Goal: Book appointment/travel/reservation

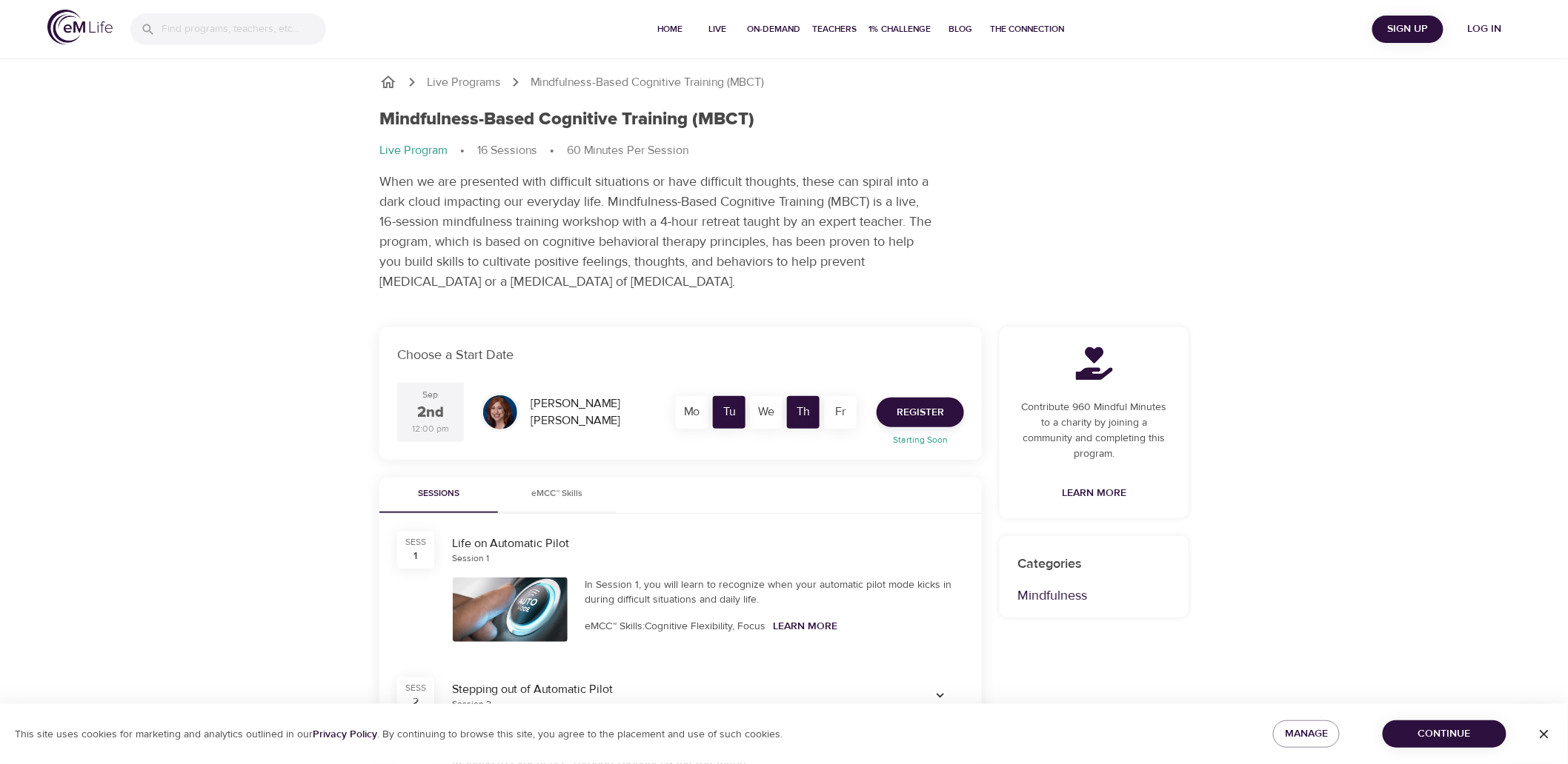
click at [1498, 26] on span "Log in" at bounding box center [1485, 29] width 59 height 19
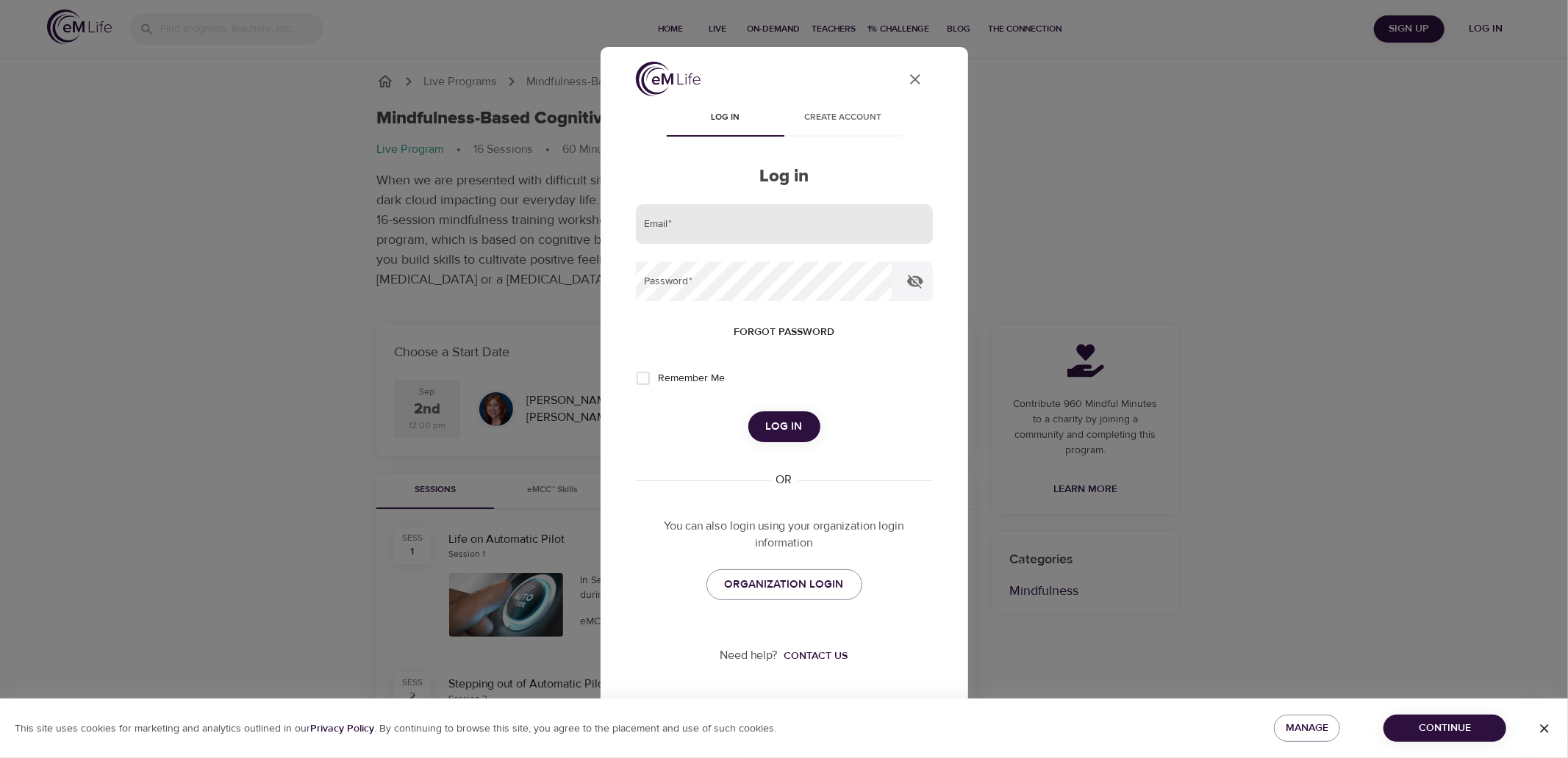
click at [806, 219] on input "email" at bounding box center [785, 223] width 297 height 40
click at [767, 583] on span "ORGANIZATION LOGIN" at bounding box center [784, 584] width 119 height 19
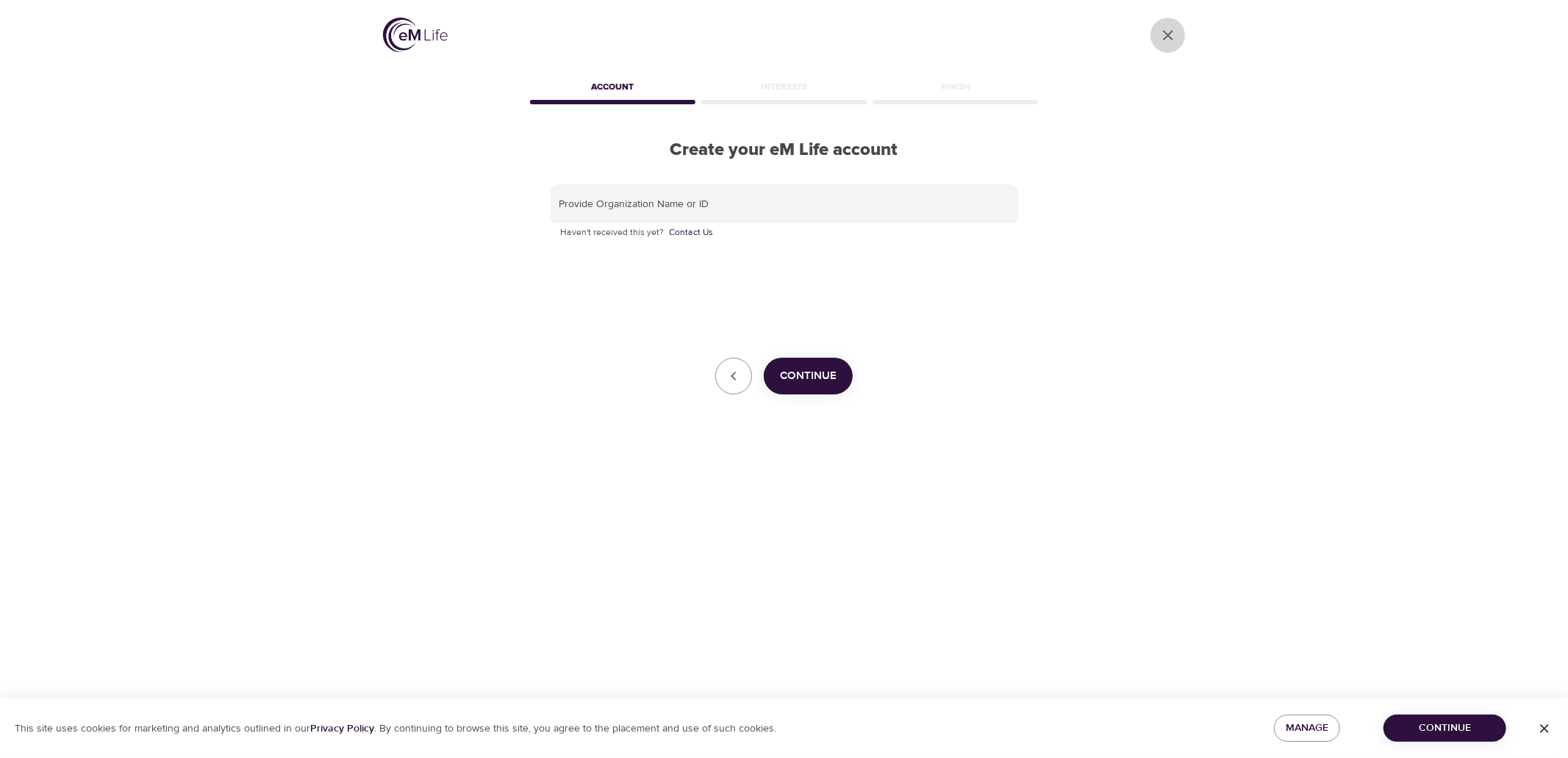
click at [1165, 34] on icon "User Profile" at bounding box center [1169, 35] width 18 height 18
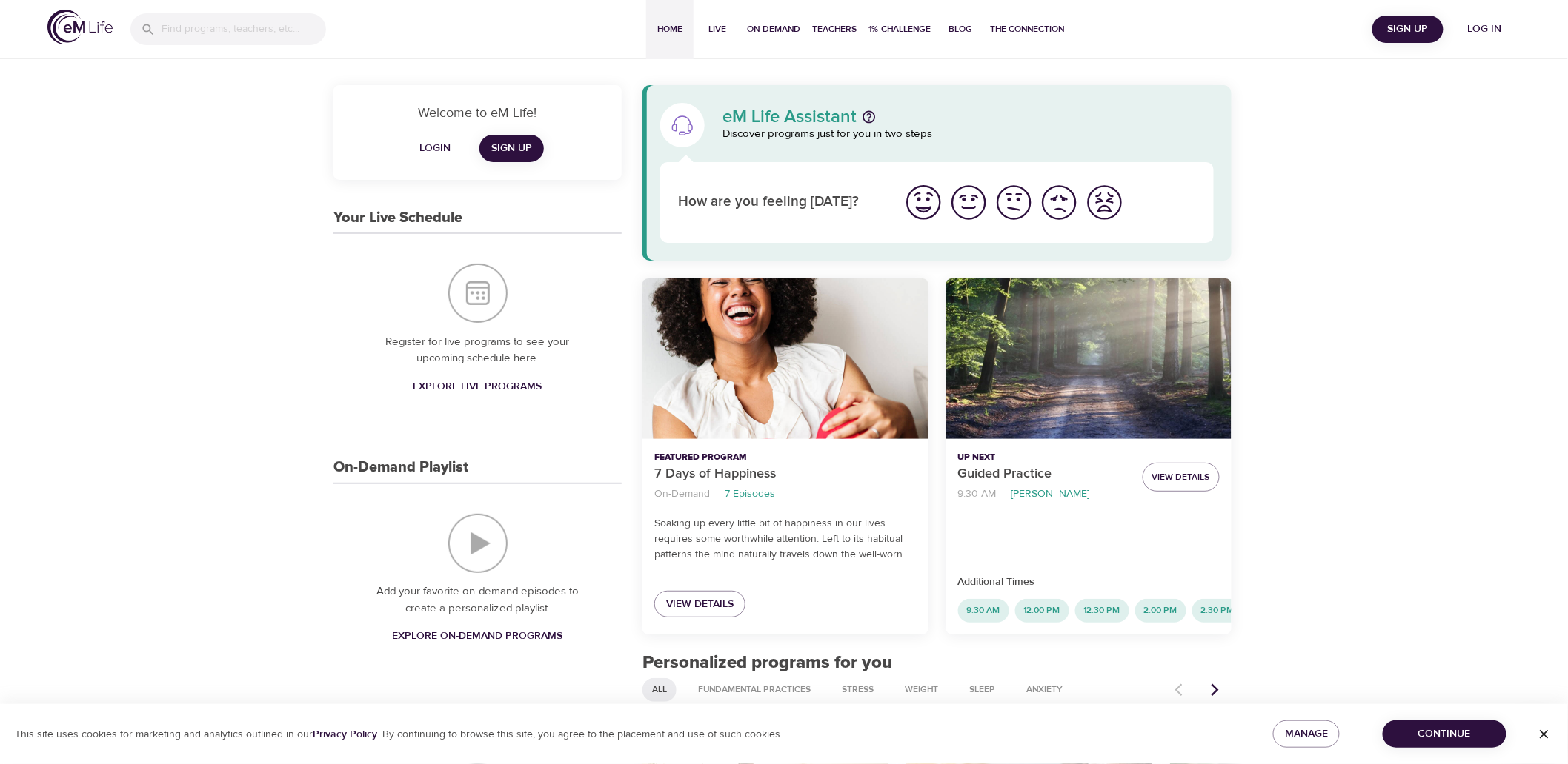
click at [1490, 26] on span "Log in" at bounding box center [1485, 29] width 59 height 19
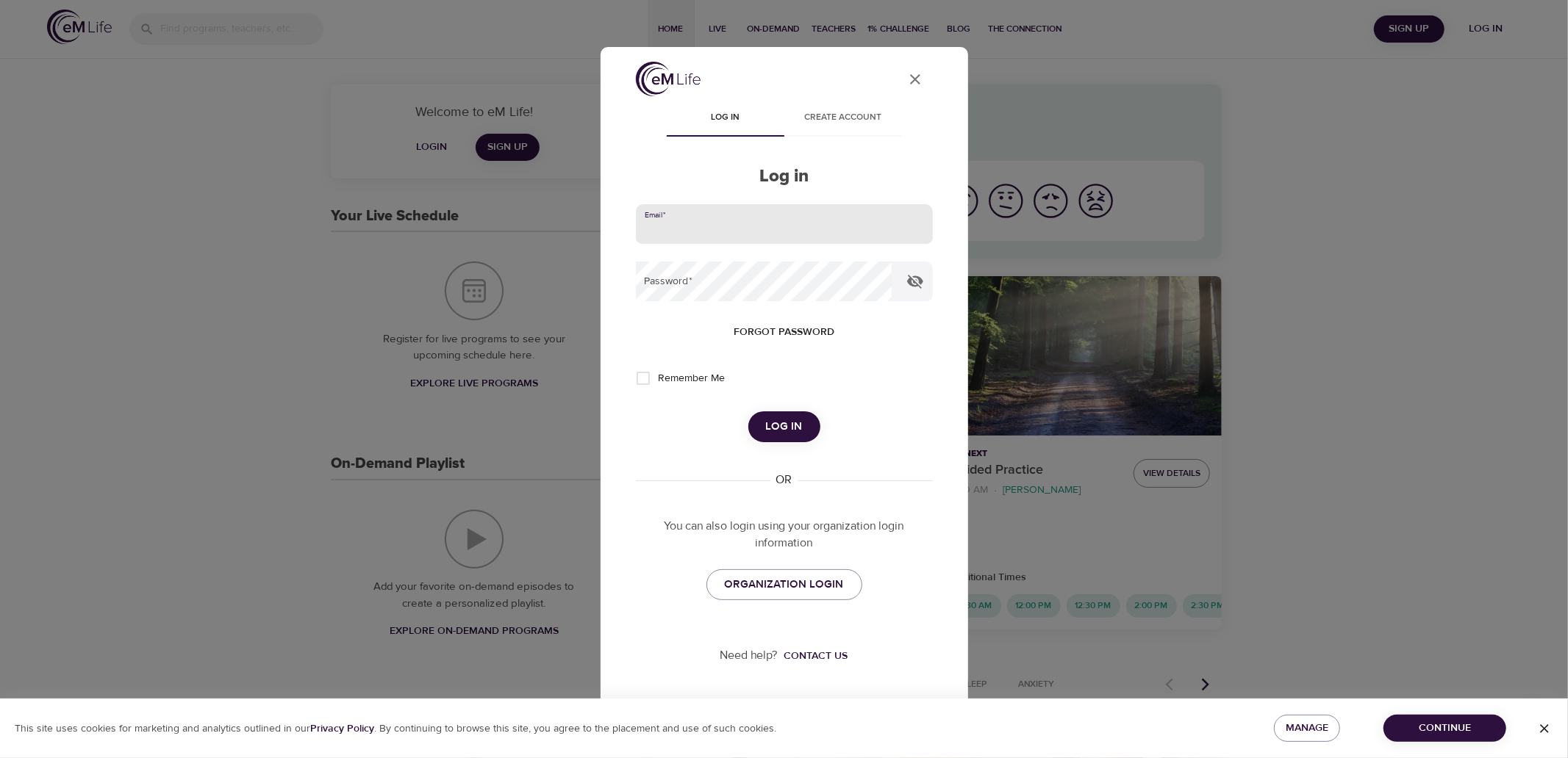
click at [804, 222] on input "email" at bounding box center [785, 223] width 297 height 40
type input "[PERSON_NAME][EMAIL_ADDRESS][PERSON_NAME][DOMAIN_NAME]"
click at [749, 412] on button "Log in" at bounding box center [785, 427] width 72 height 31
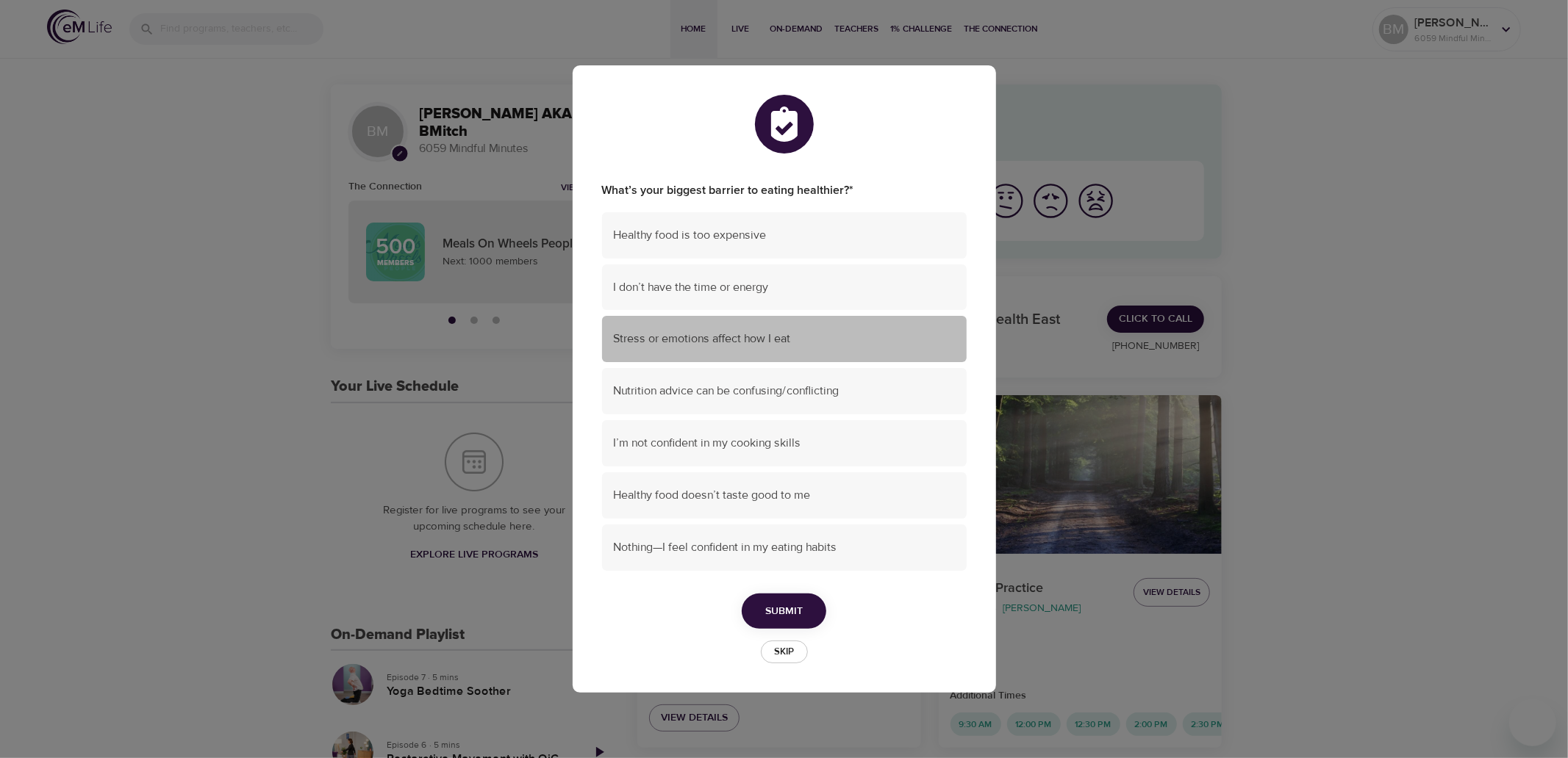
click at [647, 344] on span "Stress or emotions affect how I eat" at bounding box center [784, 339] width 341 height 17
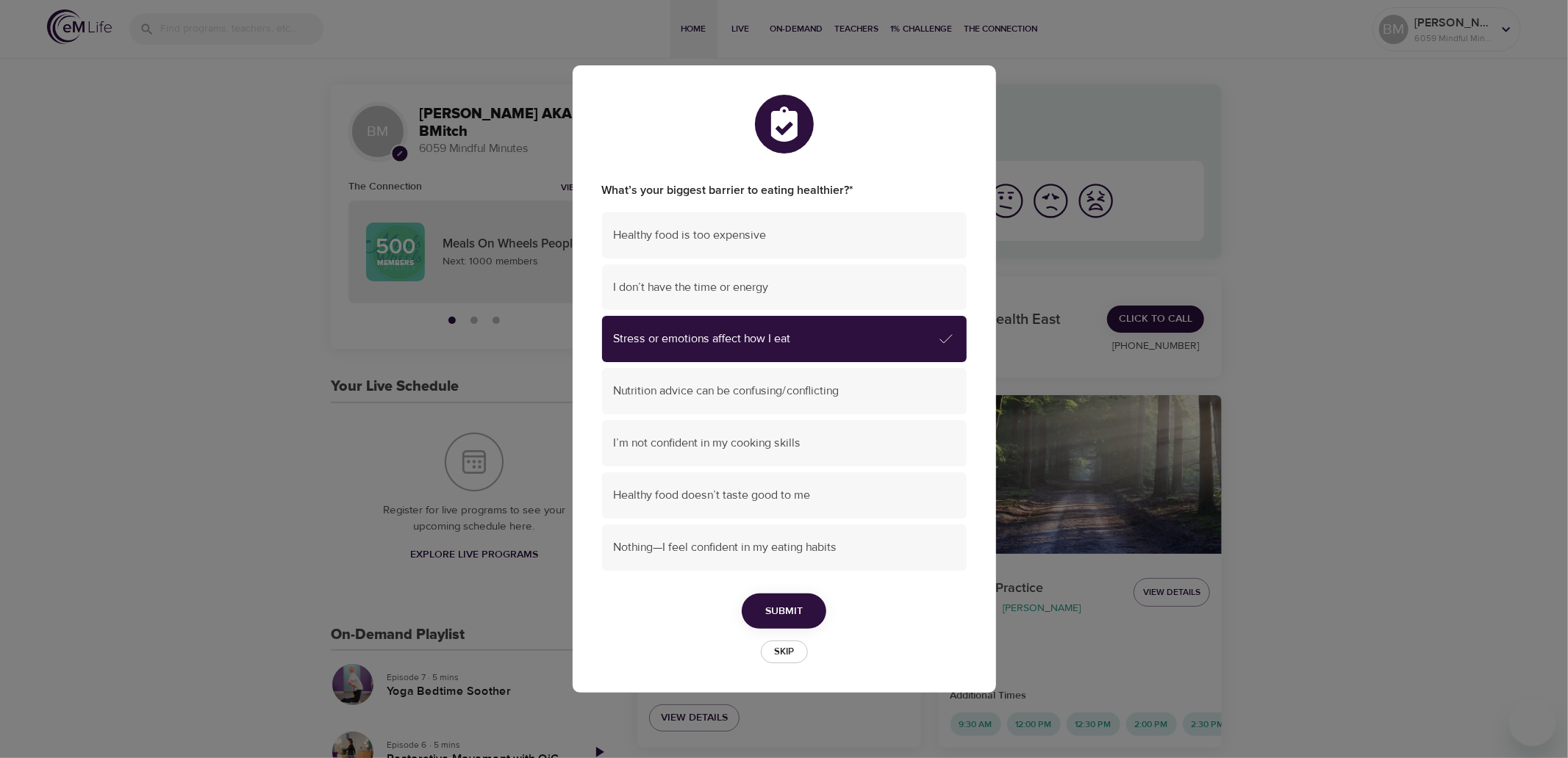
click at [798, 616] on span "Submit" at bounding box center [784, 612] width 38 height 19
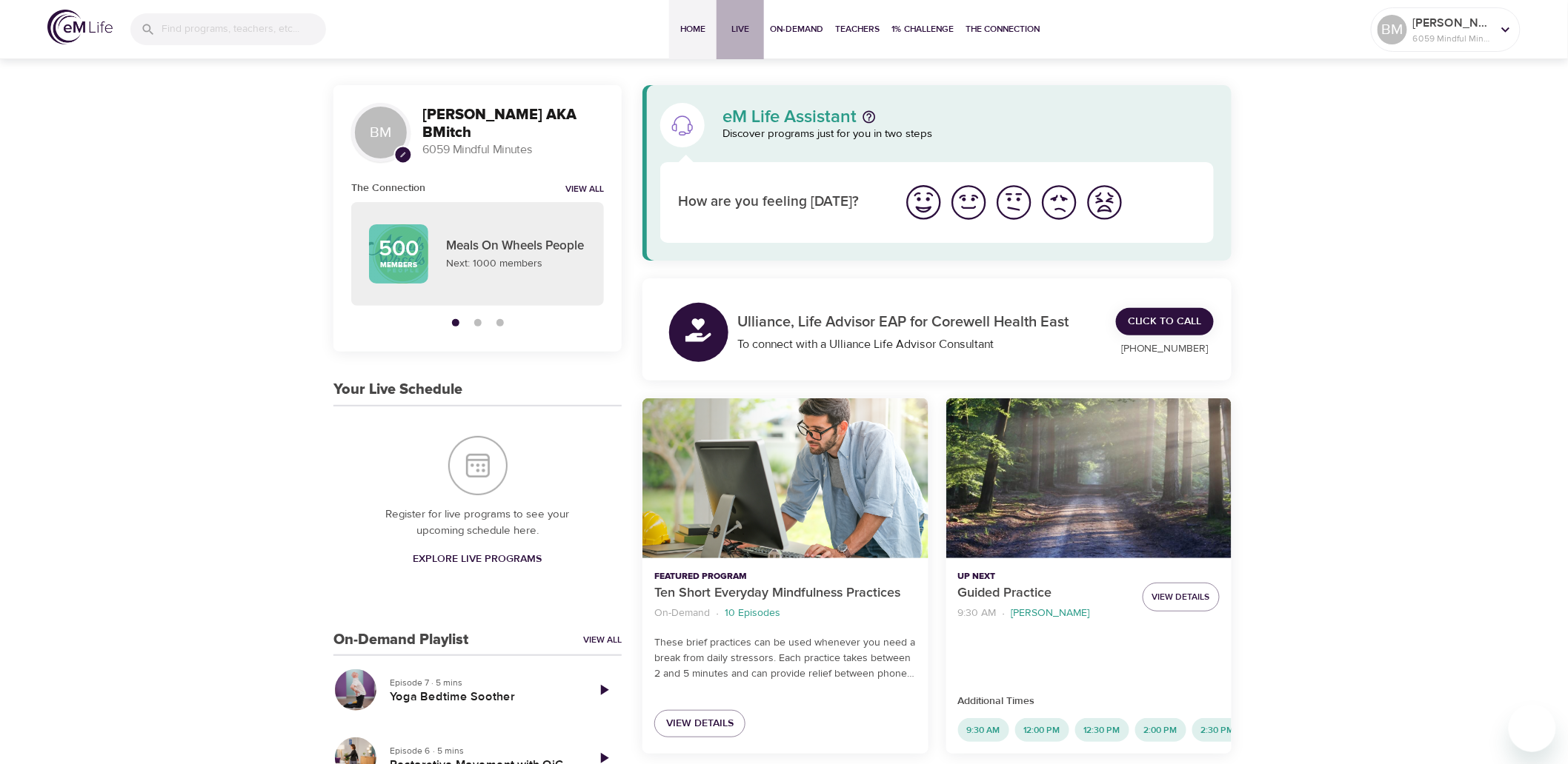
click at [746, 26] on span "Live" at bounding box center [740, 29] width 36 height 16
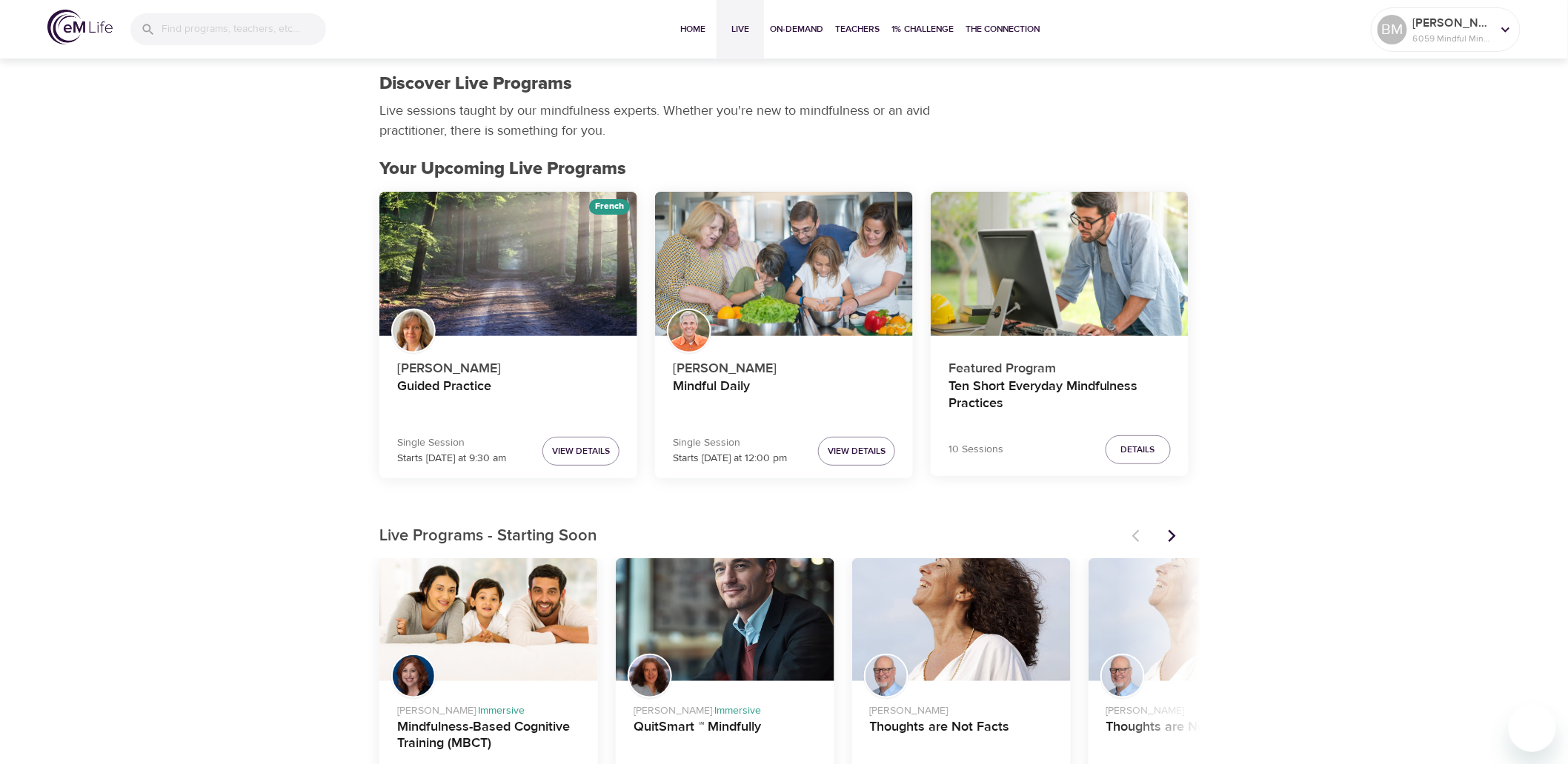
click at [784, 277] on div "Mindful Daily" at bounding box center [783, 264] width 258 height 145
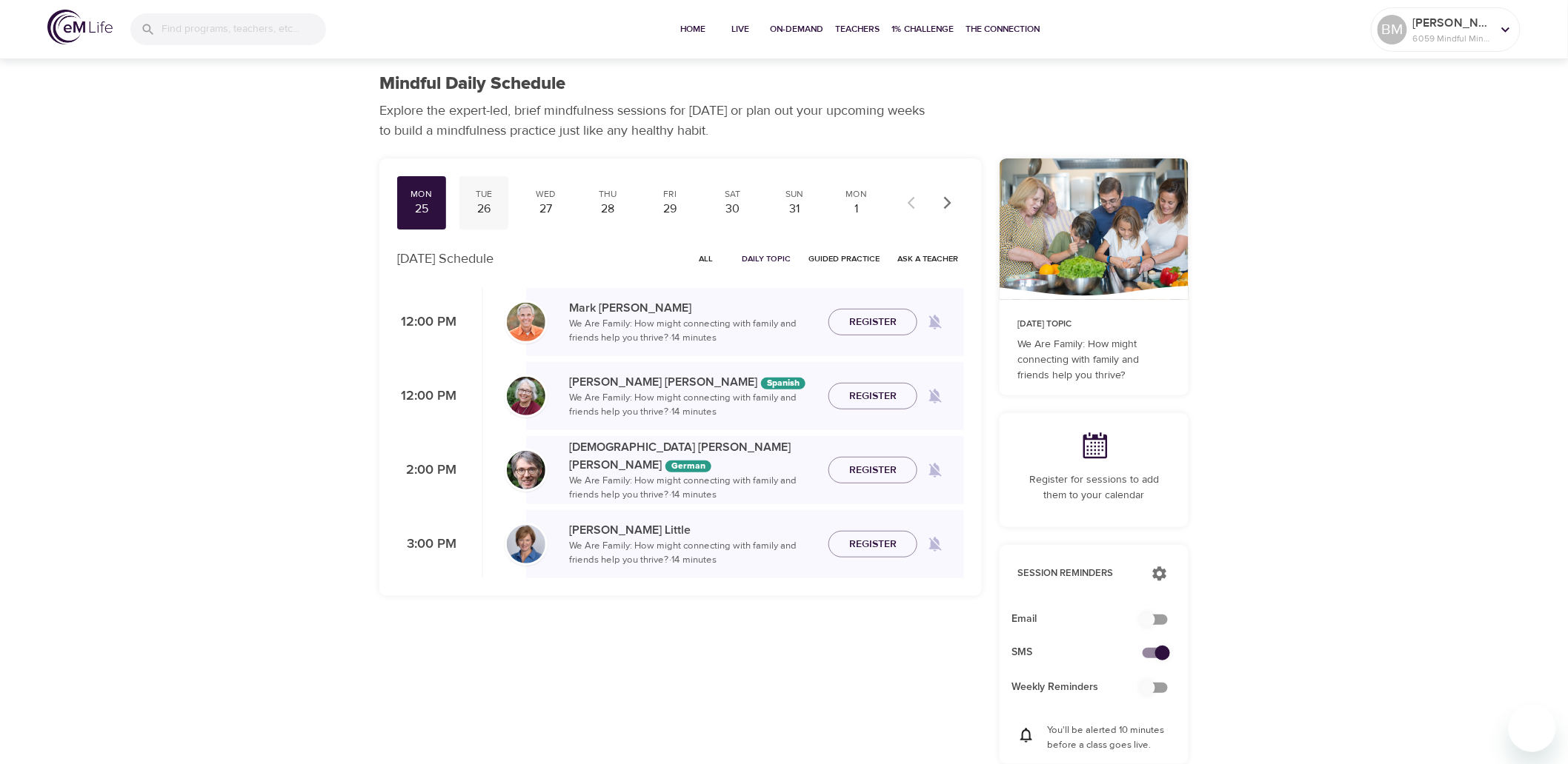
click at [488, 208] on div "26" at bounding box center [483, 209] width 37 height 17
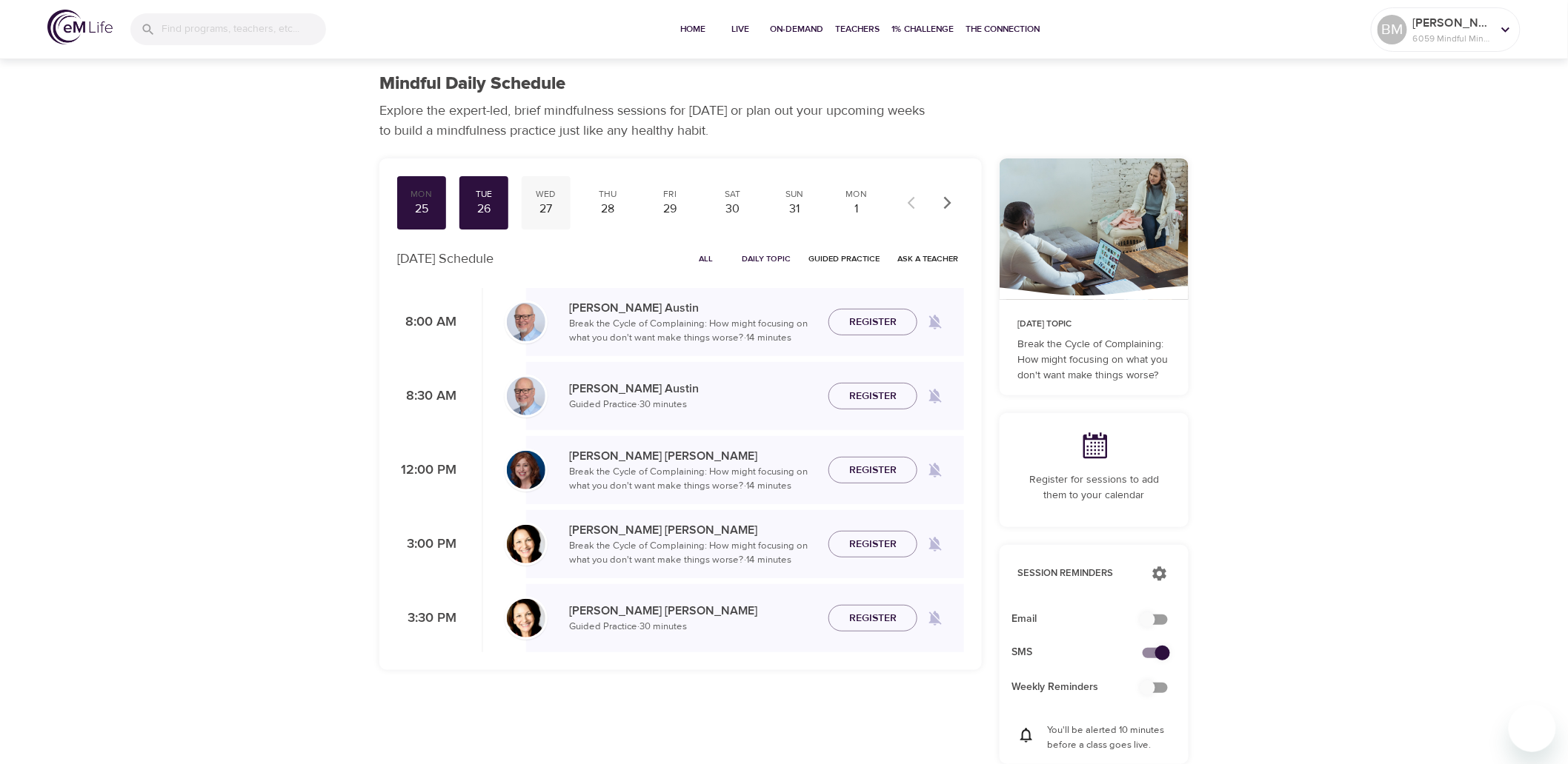
click at [541, 198] on div "Wed" at bounding box center [546, 194] width 37 height 13
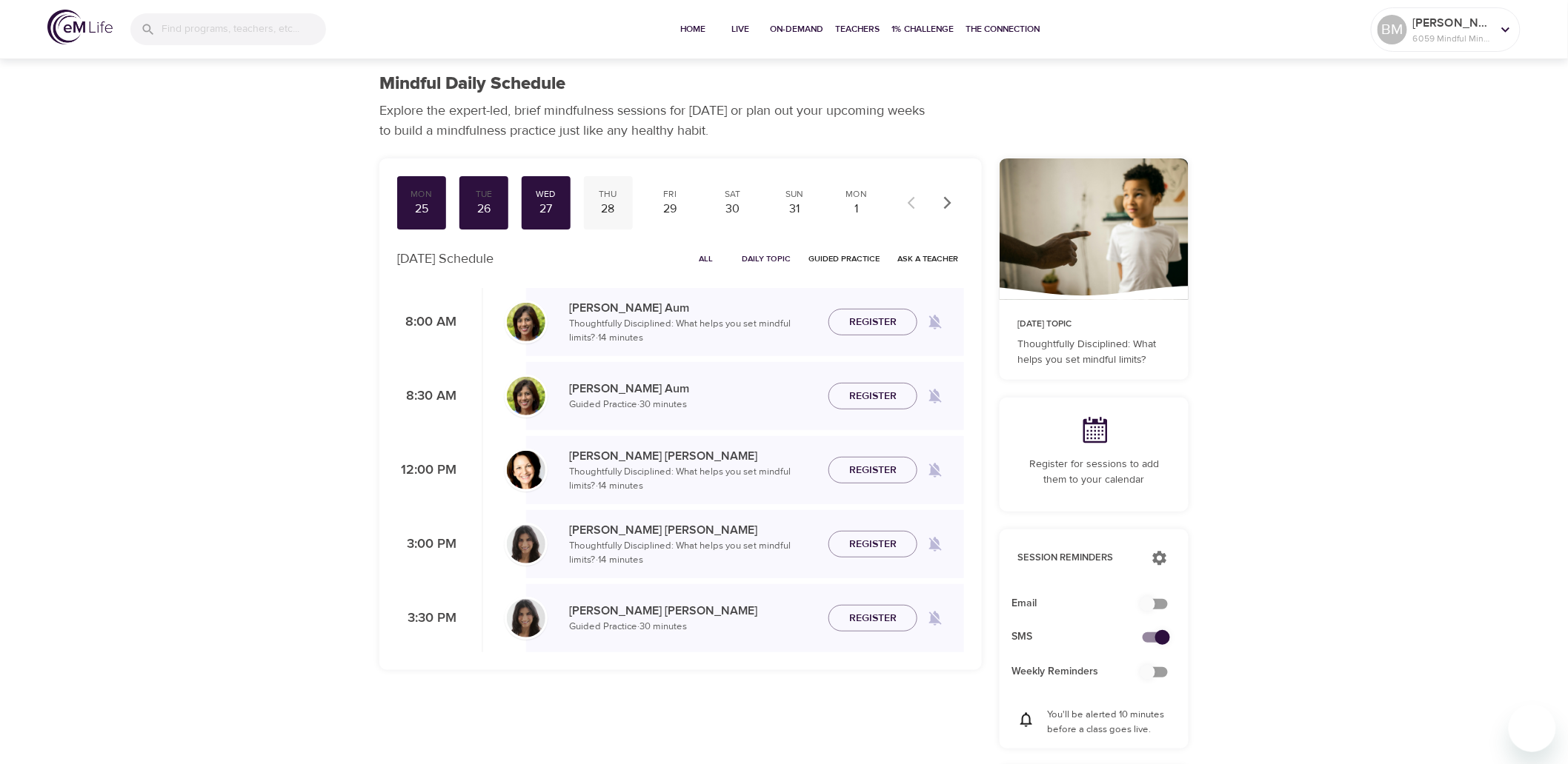
click at [611, 208] on div "28" at bounding box center [608, 209] width 37 height 17
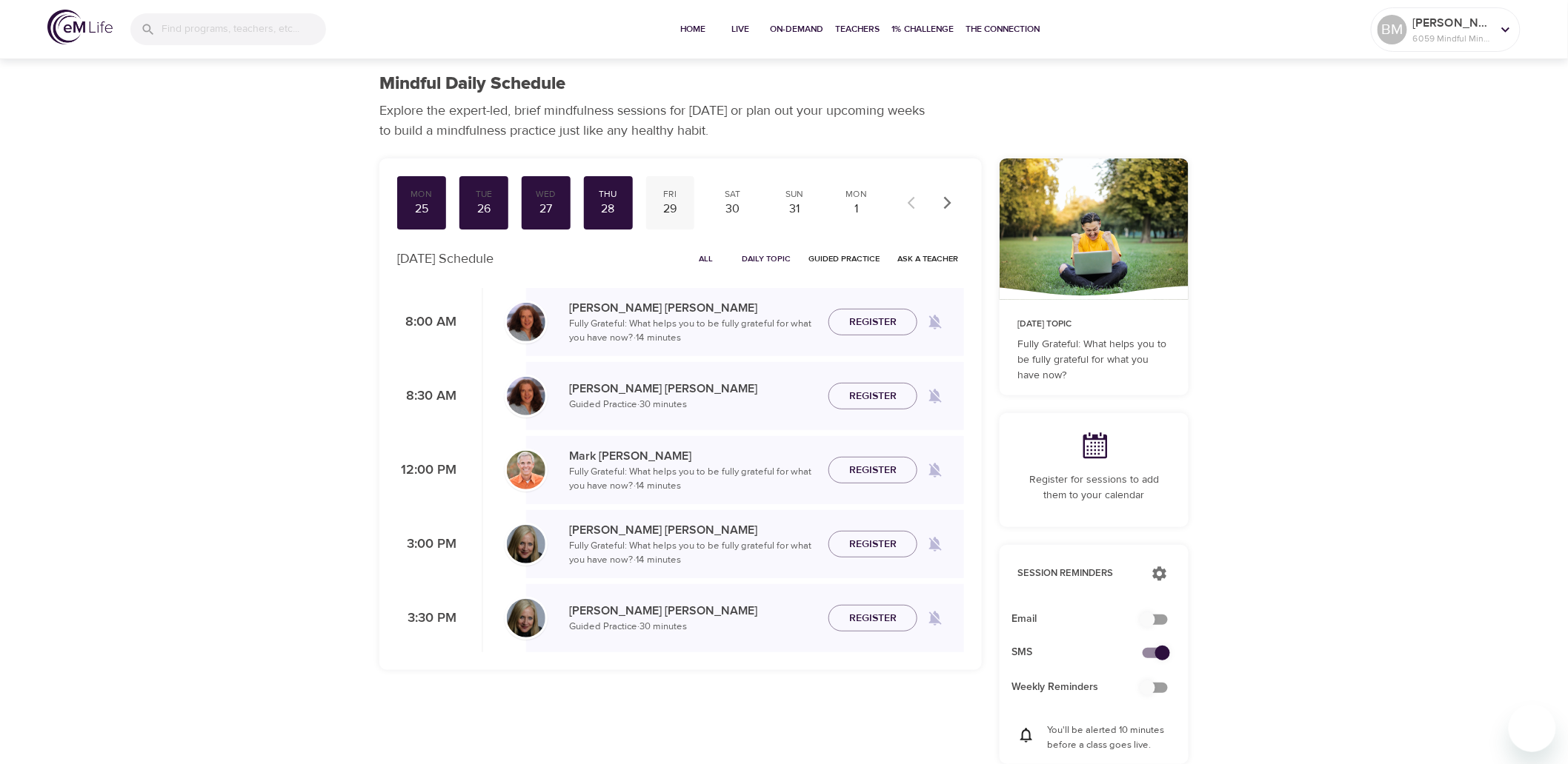
click at [670, 210] on div "29" at bounding box center [670, 209] width 37 height 17
